Goal: Use online tool/utility

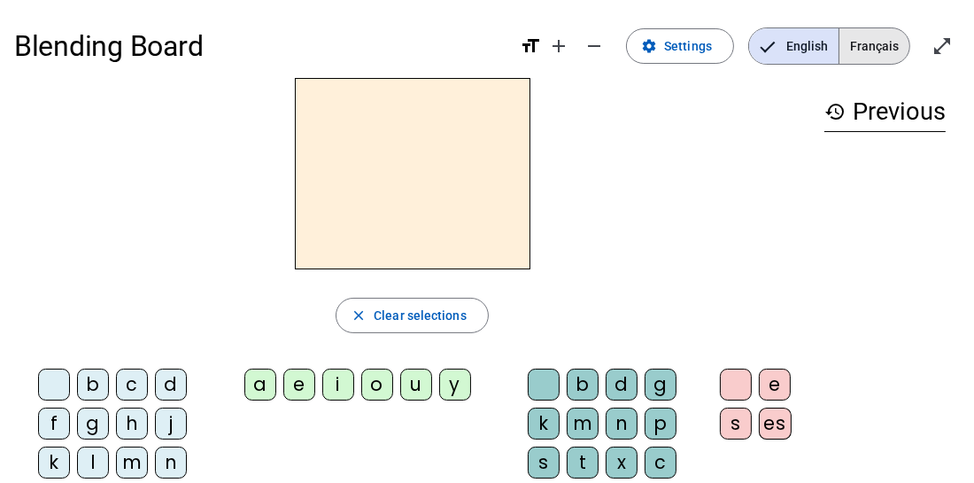
click at [865, 50] on span "Français" at bounding box center [875, 45] width 70 height 35
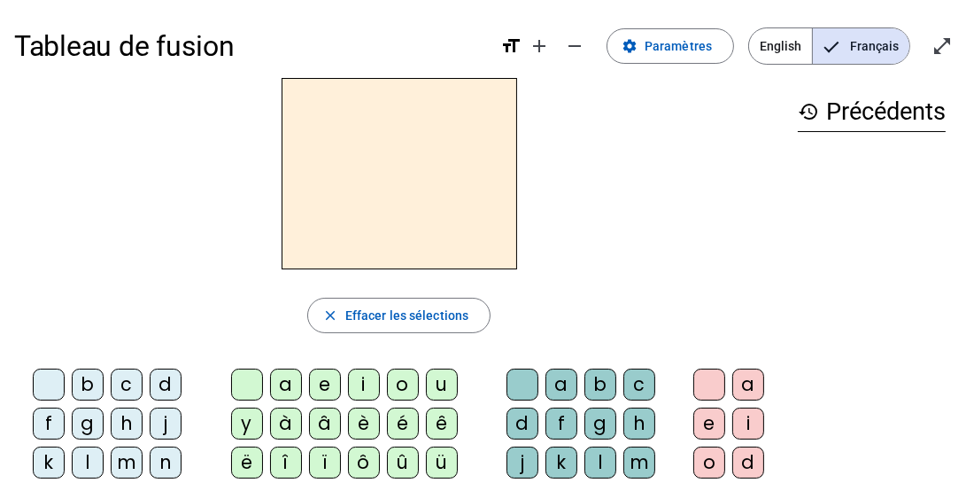
click at [165, 380] on div "d" at bounding box center [166, 385] width 32 height 32
click at [280, 382] on div "a" at bounding box center [286, 385] width 32 height 32
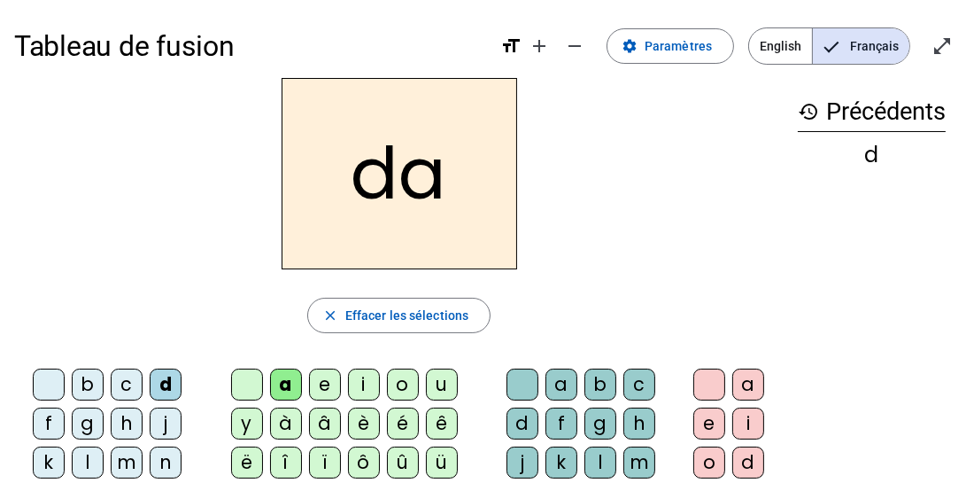
click at [634, 381] on div "c" at bounding box center [640, 385] width 32 height 32
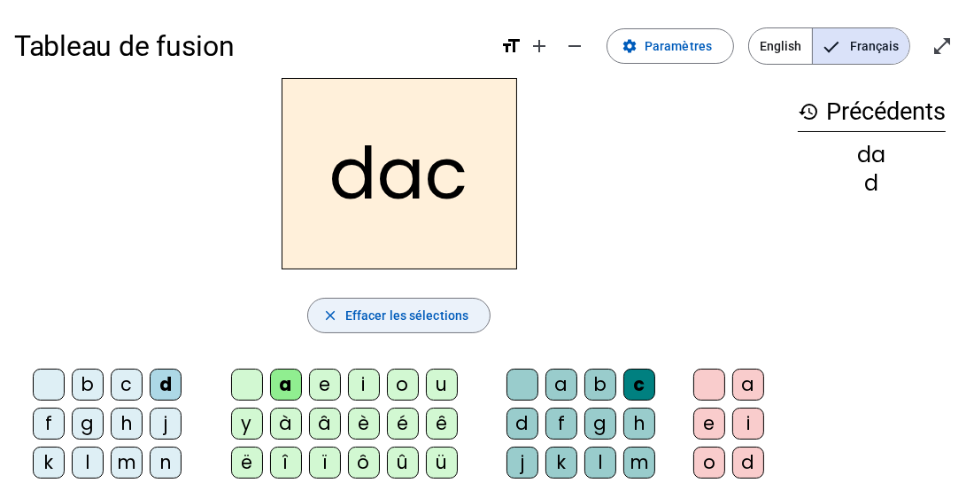
click at [434, 316] on span "Effacer les sélections" at bounding box center [406, 315] width 123 height 21
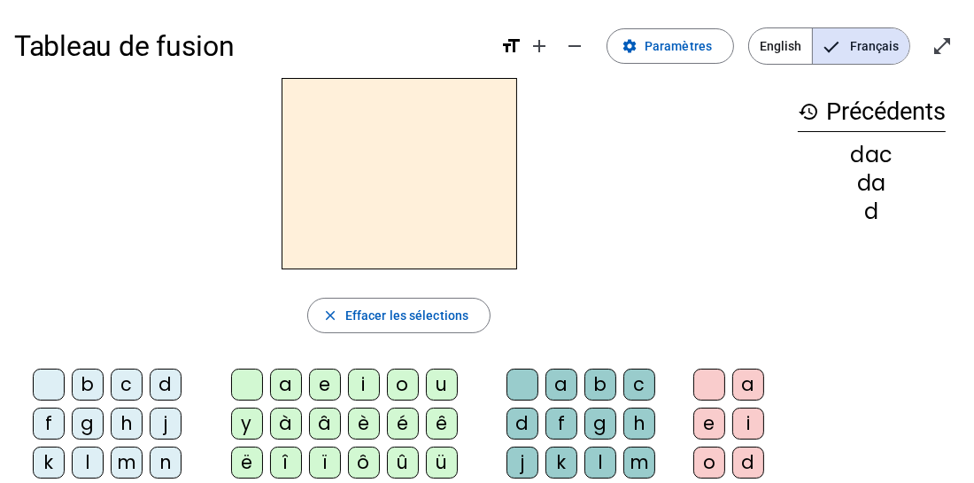
click at [123, 461] on div "m" at bounding box center [127, 462] width 32 height 32
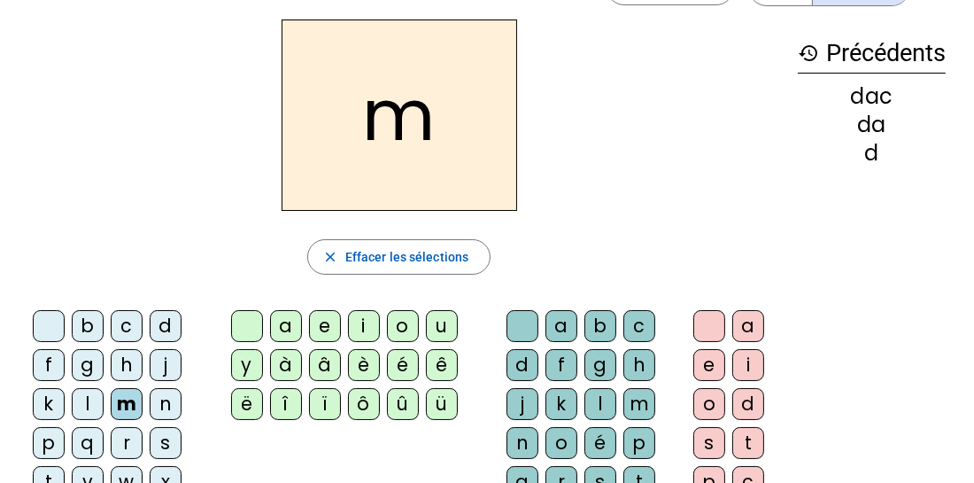
scroll to position [63, 0]
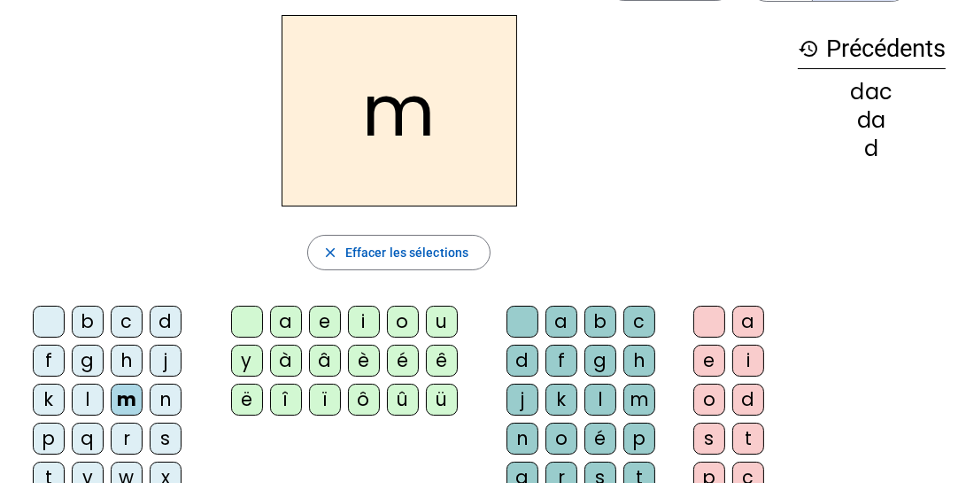
click at [439, 310] on div "u" at bounding box center [442, 322] width 32 height 32
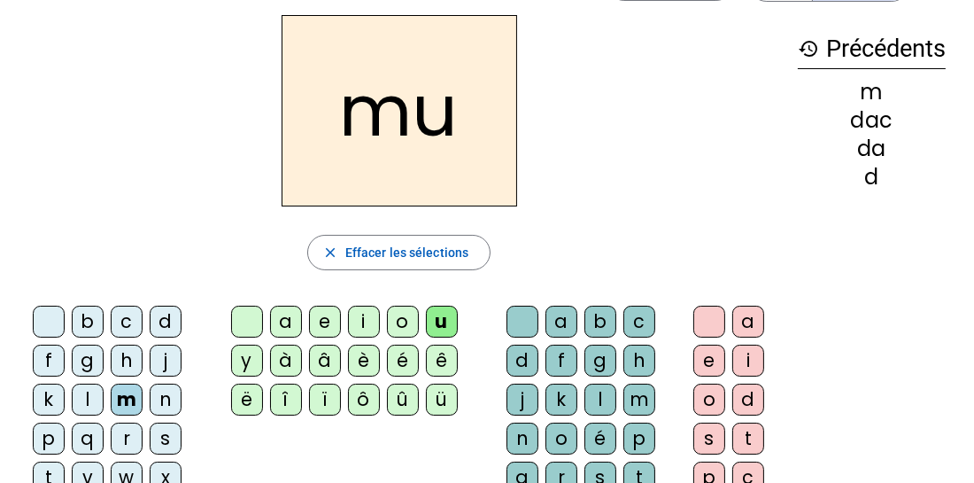
click at [563, 476] on div "r" at bounding box center [562, 478] width 32 height 32
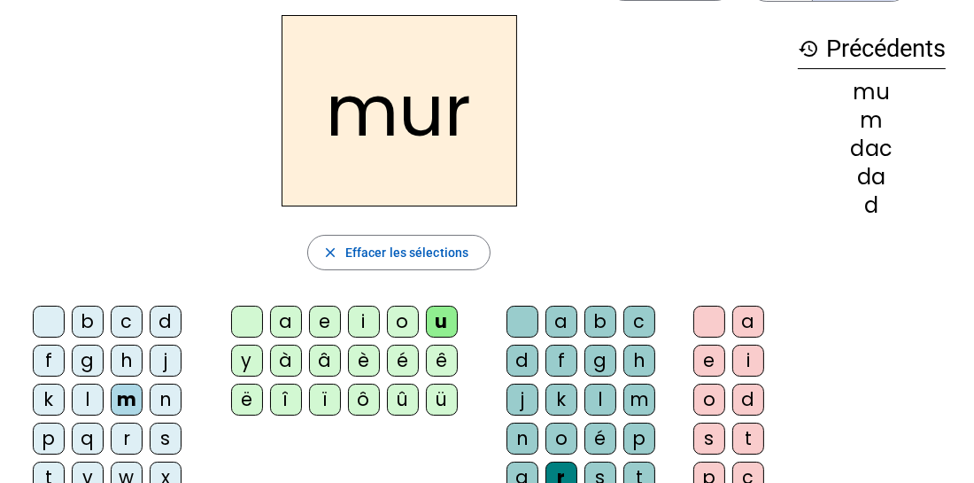
click at [368, 119] on h2 "mur" at bounding box center [400, 110] width 236 height 191
click at [423, 124] on h2 "mur" at bounding box center [400, 110] width 236 height 191
